Goal: Information Seeking & Learning: Learn about a topic

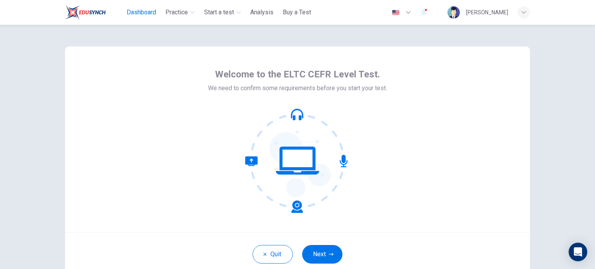
click at [143, 16] on span "Dashboard" at bounding box center [141, 12] width 29 height 9
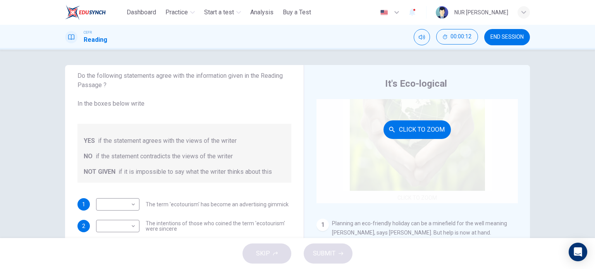
scroll to position [44, 0]
click at [407, 131] on button "Click to Zoom" at bounding box center [417, 129] width 67 height 19
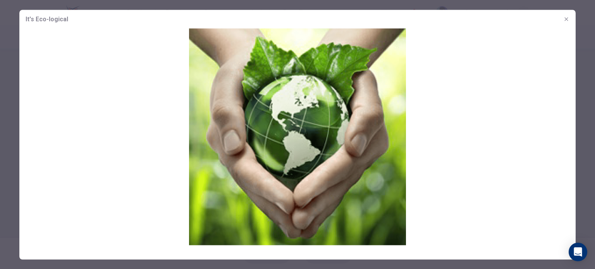
drag, startPoint x: 327, startPoint y: 126, endPoint x: 524, endPoint y: 104, distance: 198.1
click at [524, 104] on img at bounding box center [297, 136] width 556 height 217
click at [566, 17] on icon "button" at bounding box center [566, 19] width 6 height 6
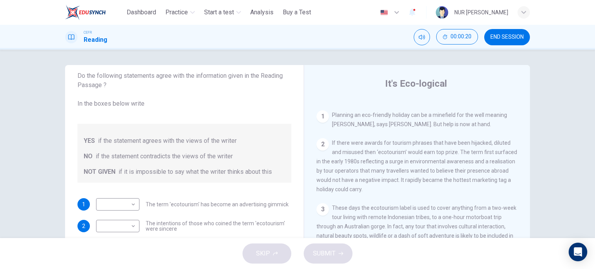
scroll to position [153, 0]
click at [140, 205] on div "​ ​ The term 'ecotourism' has become an advertising gimmick" at bounding box center [192, 204] width 193 height 12
click at [122, 206] on body "This site uses cookies, as explained in our Privacy Policy . If you agree to th…" at bounding box center [297, 134] width 595 height 269
click at [122, 206] on div at bounding box center [297, 134] width 595 height 269
click at [381, 150] on span "If there were awards for tourism phrases that have been hijacked, diluted and m…" at bounding box center [417, 165] width 201 height 53
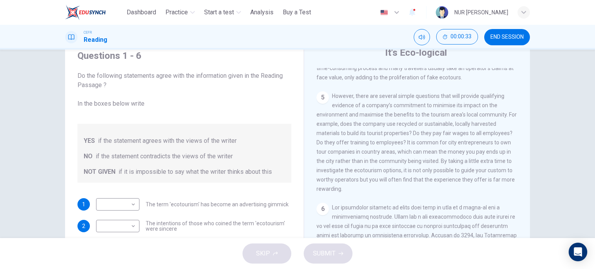
scroll to position [0, 0]
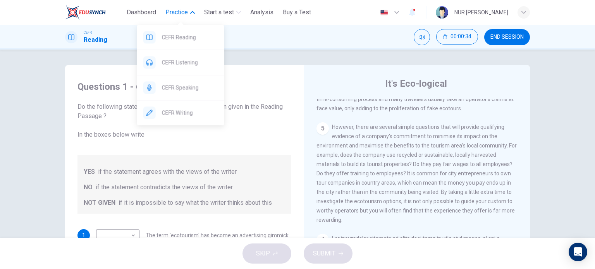
click at [177, 12] on span "Practice" at bounding box center [176, 12] width 22 height 9
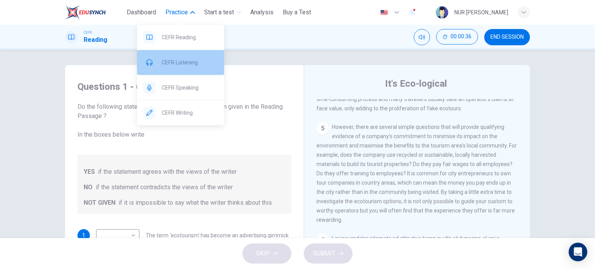
click at [172, 61] on span "CEFR Listening" at bounding box center [190, 62] width 56 height 9
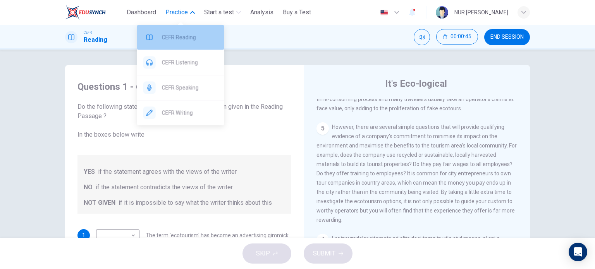
click at [178, 33] on span "CEFR Reading" at bounding box center [190, 37] width 56 height 9
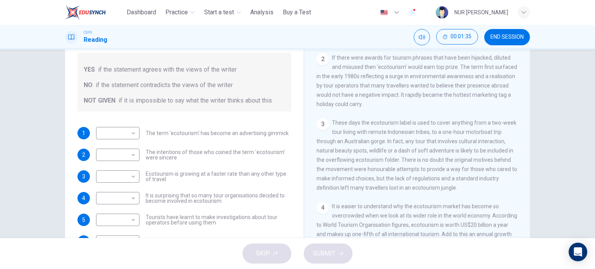
scroll to position [167, 0]
click at [124, 136] on body "This site uses cookies, as explained in our Privacy Policy . If you agree to th…" at bounding box center [297, 134] width 595 height 269
click at [119, 150] on li "YES" at bounding box center [115, 145] width 43 height 12
type input "***"
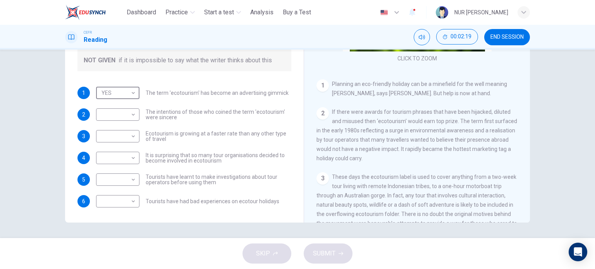
scroll to position [72, 0]
click at [185, 93] on span "The term 'ecotourism' has become an advertising gimmick" at bounding box center [217, 92] width 143 height 5
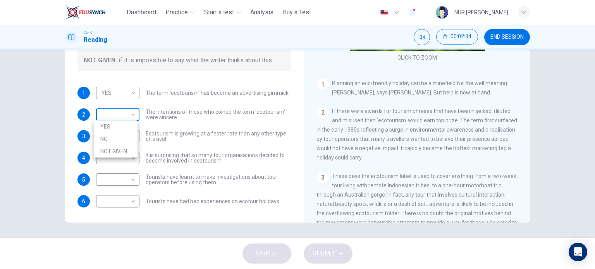
click at [111, 119] on body "This site uses cookies, as explained in our Privacy Policy . If you agree to th…" at bounding box center [297, 134] width 595 height 269
click at [109, 140] on li "NO" at bounding box center [115, 139] width 43 height 12
type input "**"
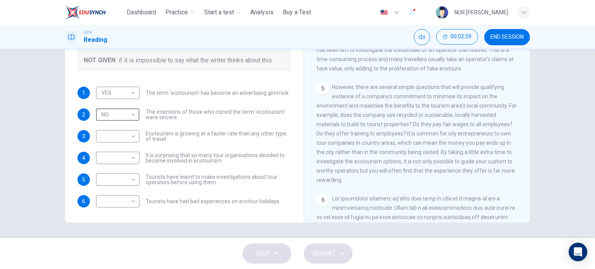
scroll to position [348, 0]
click at [122, 138] on body "This site uses cookies, as explained in our Privacy Policy . If you agree to th…" at bounding box center [297, 134] width 595 height 269
click at [112, 150] on li "YES" at bounding box center [115, 148] width 43 height 12
type input "***"
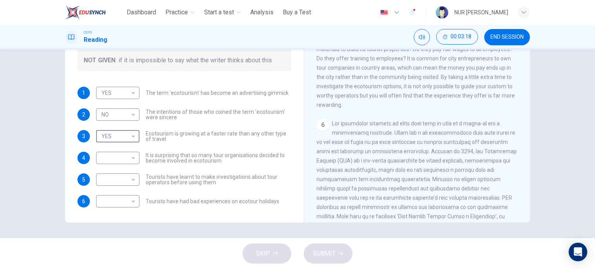
scroll to position [425, 0]
click at [130, 161] on body "This site uses cookies, as explained in our Privacy Policy . If you agree to th…" at bounding box center [297, 134] width 595 height 269
click at [118, 171] on li "YES" at bounding box center [115, 170] width 43 height 12
type input "***"
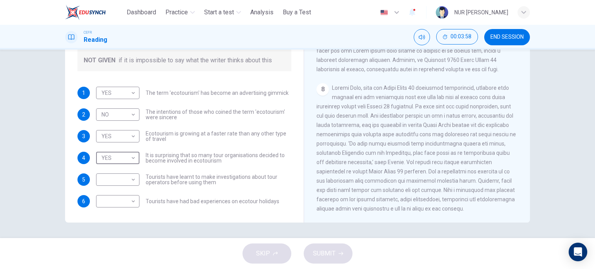
scroll to position [790, 0]
click at [126, 182] on body "This site uses cookies, as explained in our Privacy Policy . If you agree to th…" at bounding box center [297, 134] width 595 height 269
click at [117, 190] on li "YES" at bounding box center [115, 192] width 43 height 12
type input "***"
click at [117, 204] on body "This site uses cookies, as explained in our Privacy Policy . If you agree to th…" at bounding box center [297, 134] width 595 height 269
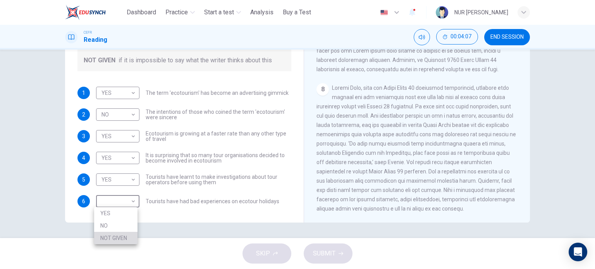
click at [110, 238] on li "NOT GIVEN" at bounding box center [115, 238] width 43 height 12
type input "*********"
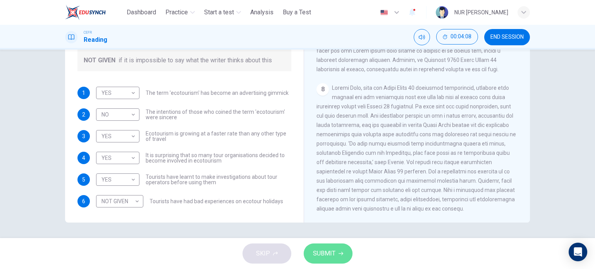
click at [347, 257] on button "SUBMIT" at bounding box center [328, 254] width 49 height 20
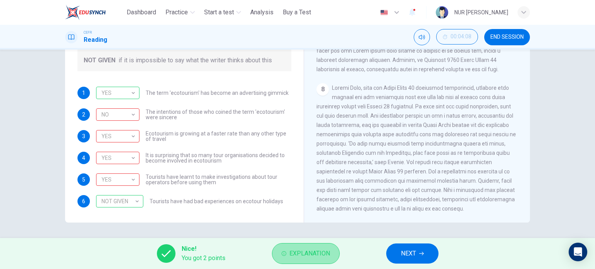
click at [304, 246] on button "Explanation" at bounding box center [306, 253] width 68 height 21
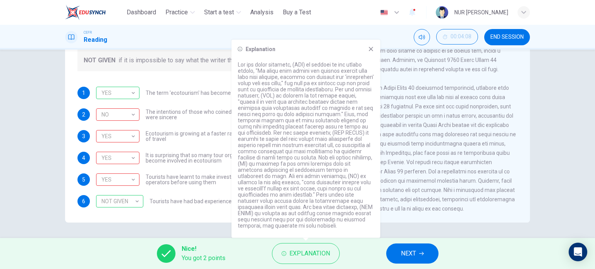
click at [461, 194] on div "8" at bounding box center [418, 148] width 202 height 130
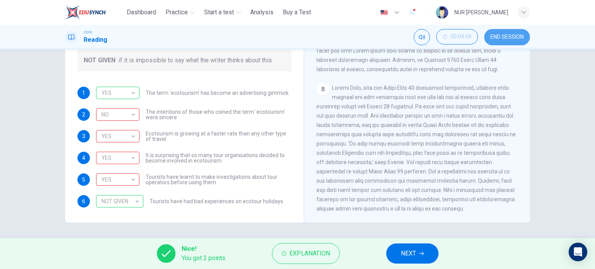
click at [509, 40] on span "END SESSION" at bounding box center [507, 37] width 33 height 6
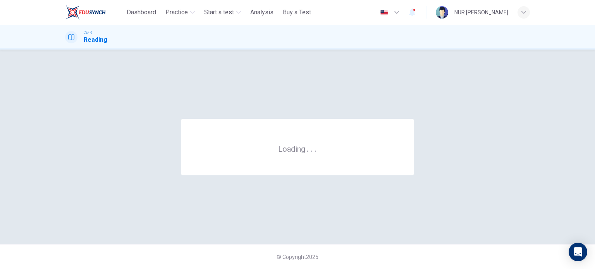
scroll to position [0, 0]
